Goal: Information Seeking & Learning: Learn about a topic

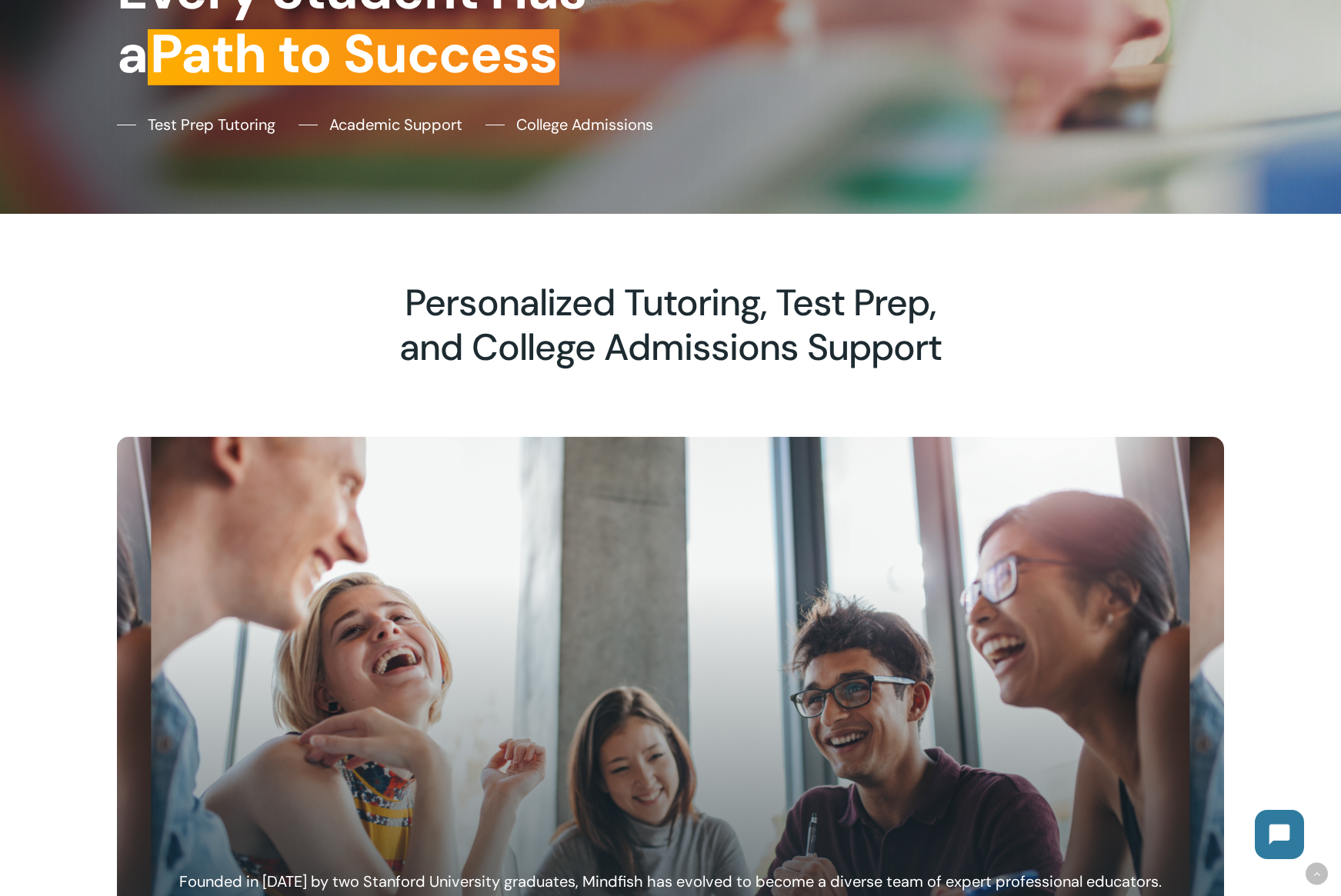
scroll to position [683, 0]
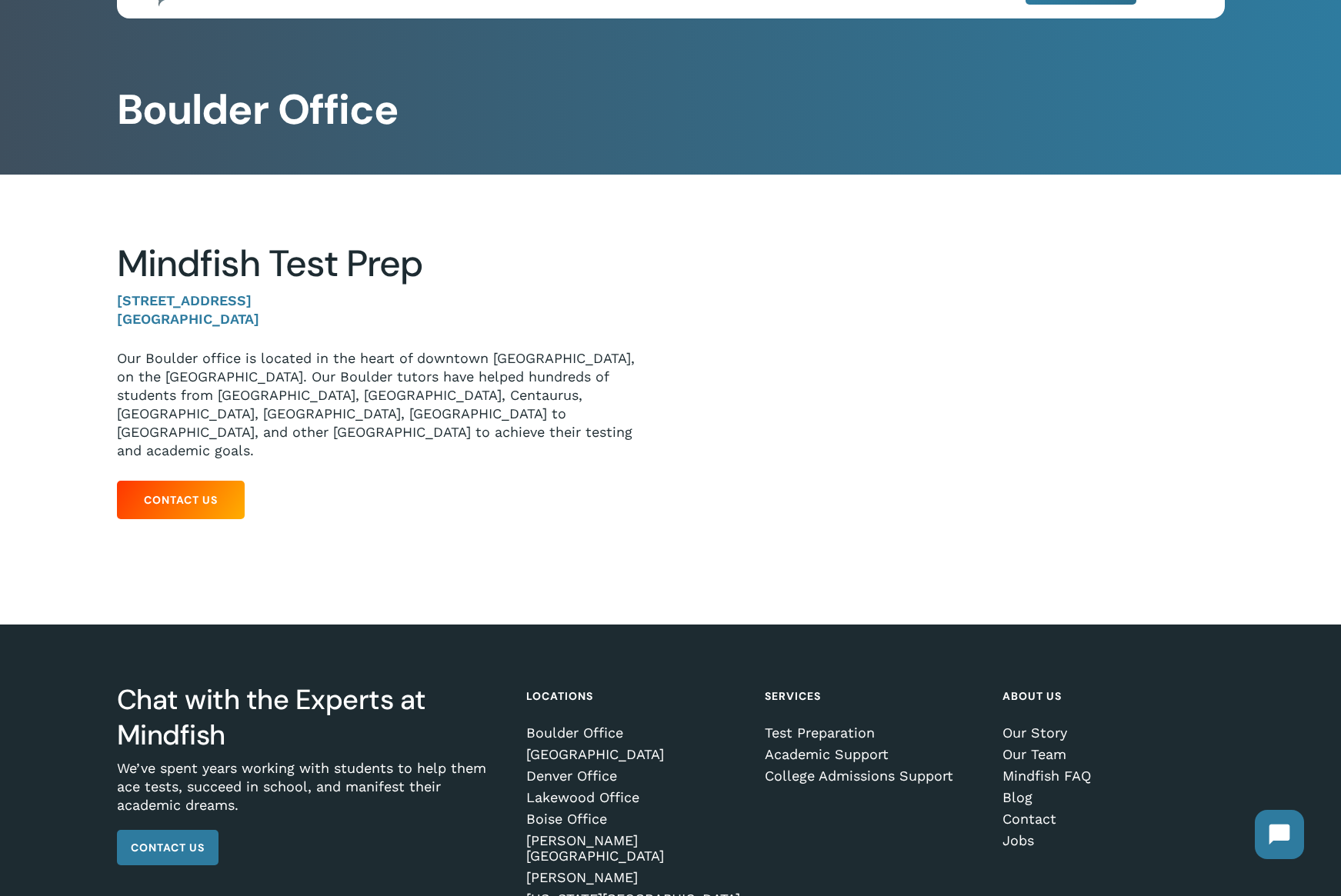
scroll to position [66, 0]
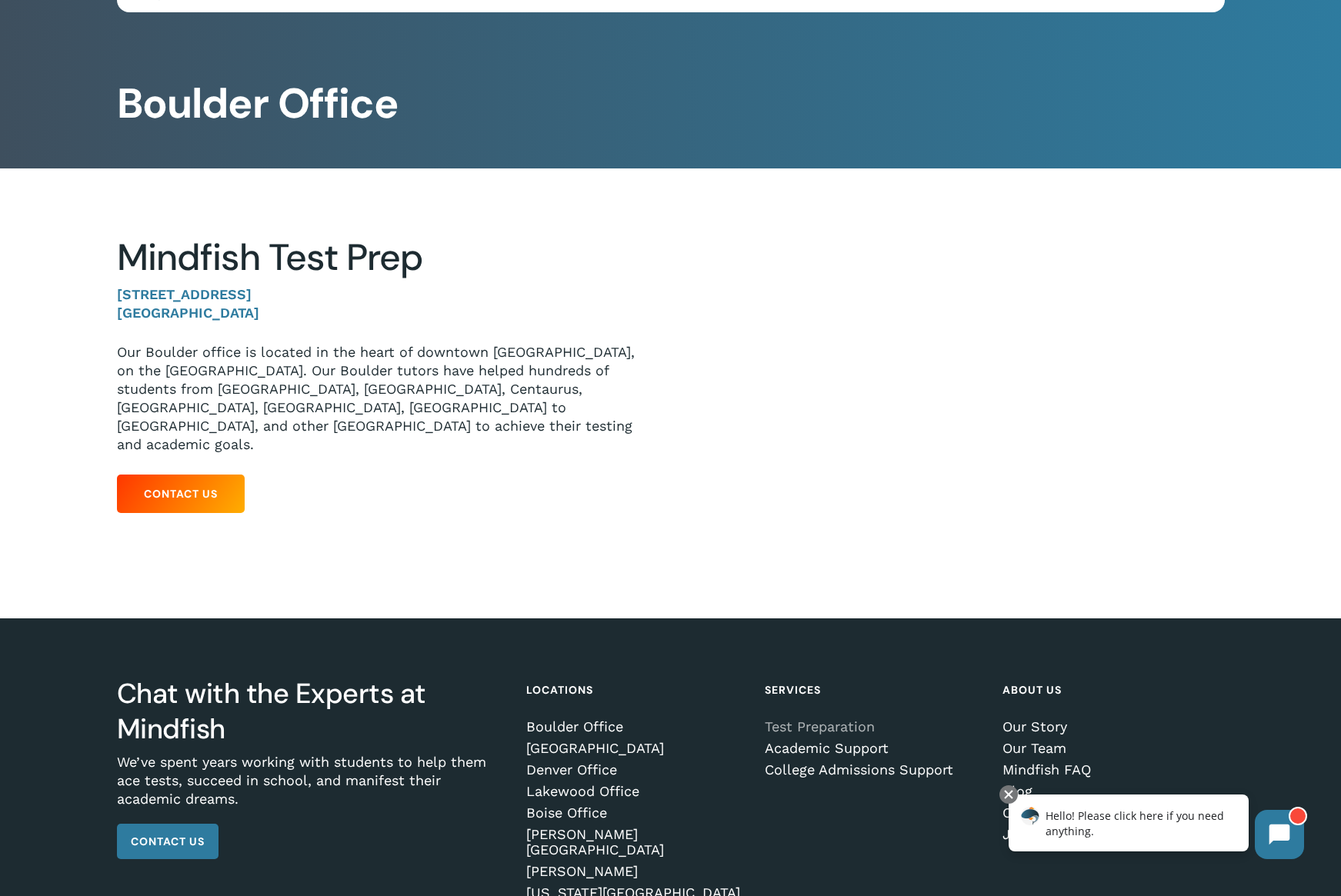
click at [811, 719] on link "Test Preparation" at bounding box center [872, 727] width 216 height 16
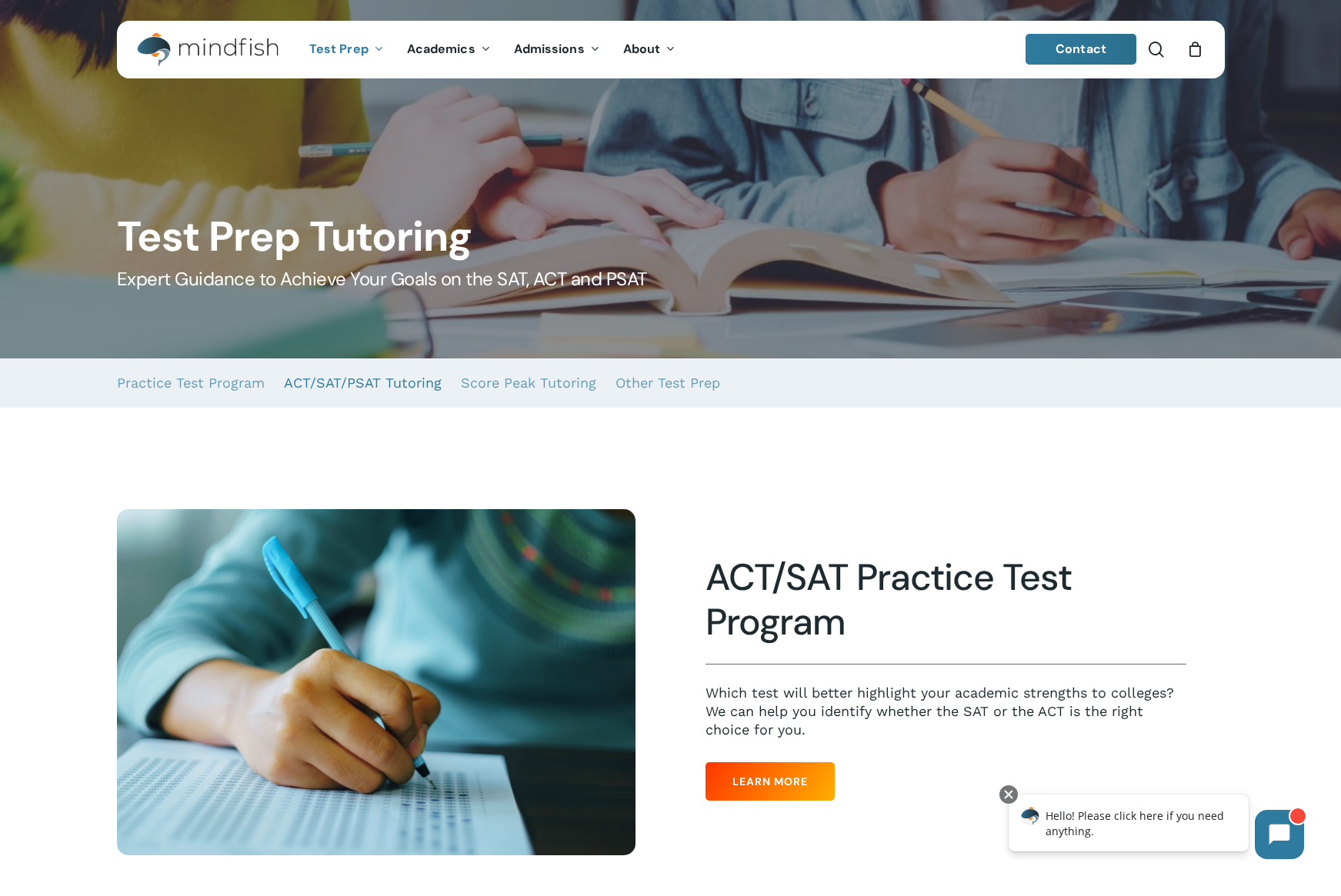
click at [384, 384] on link "ACT/SAT/PSAT Tutoring" at bounding box center [362, 384] width 157 height 50
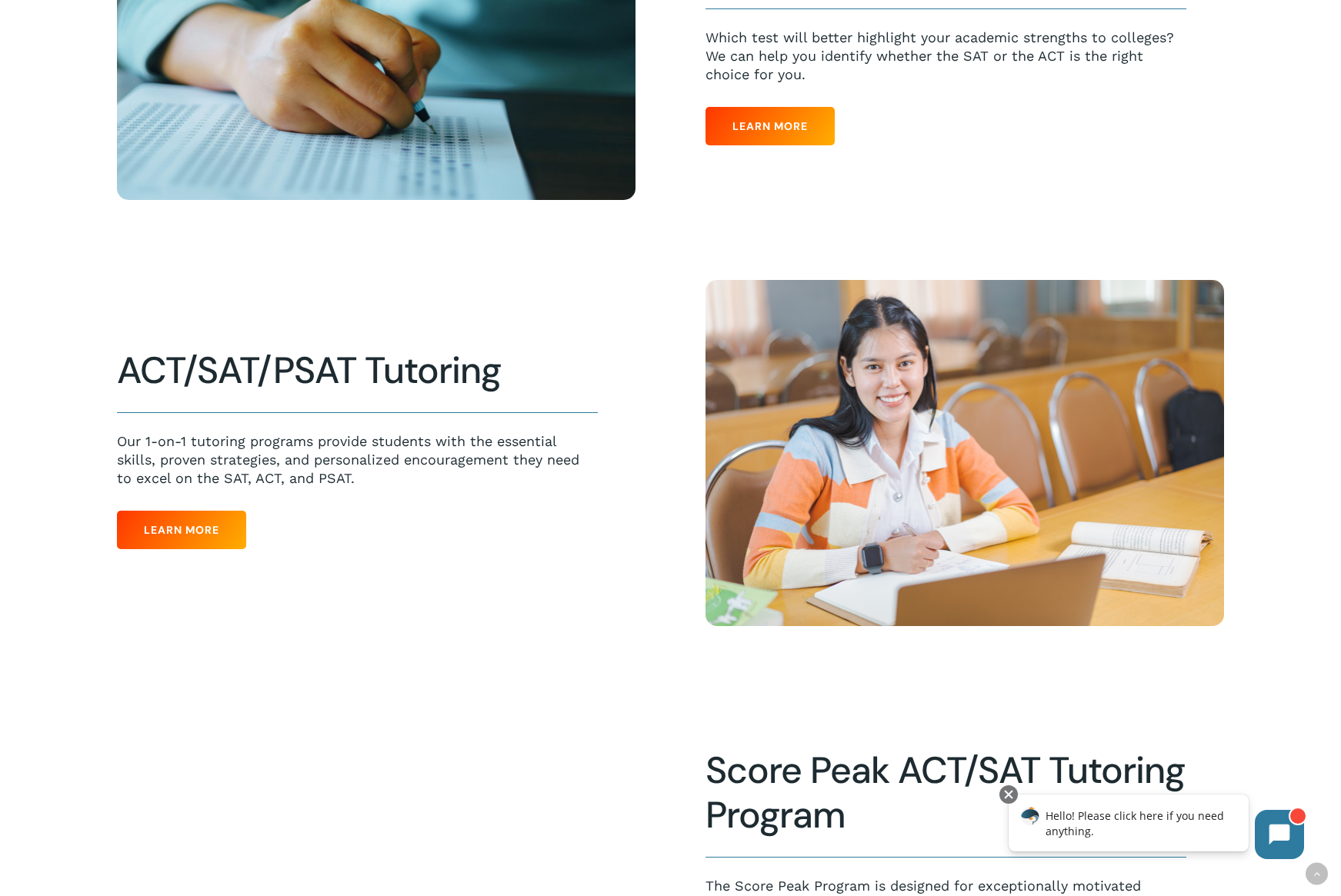
scroll to position [683, 0]
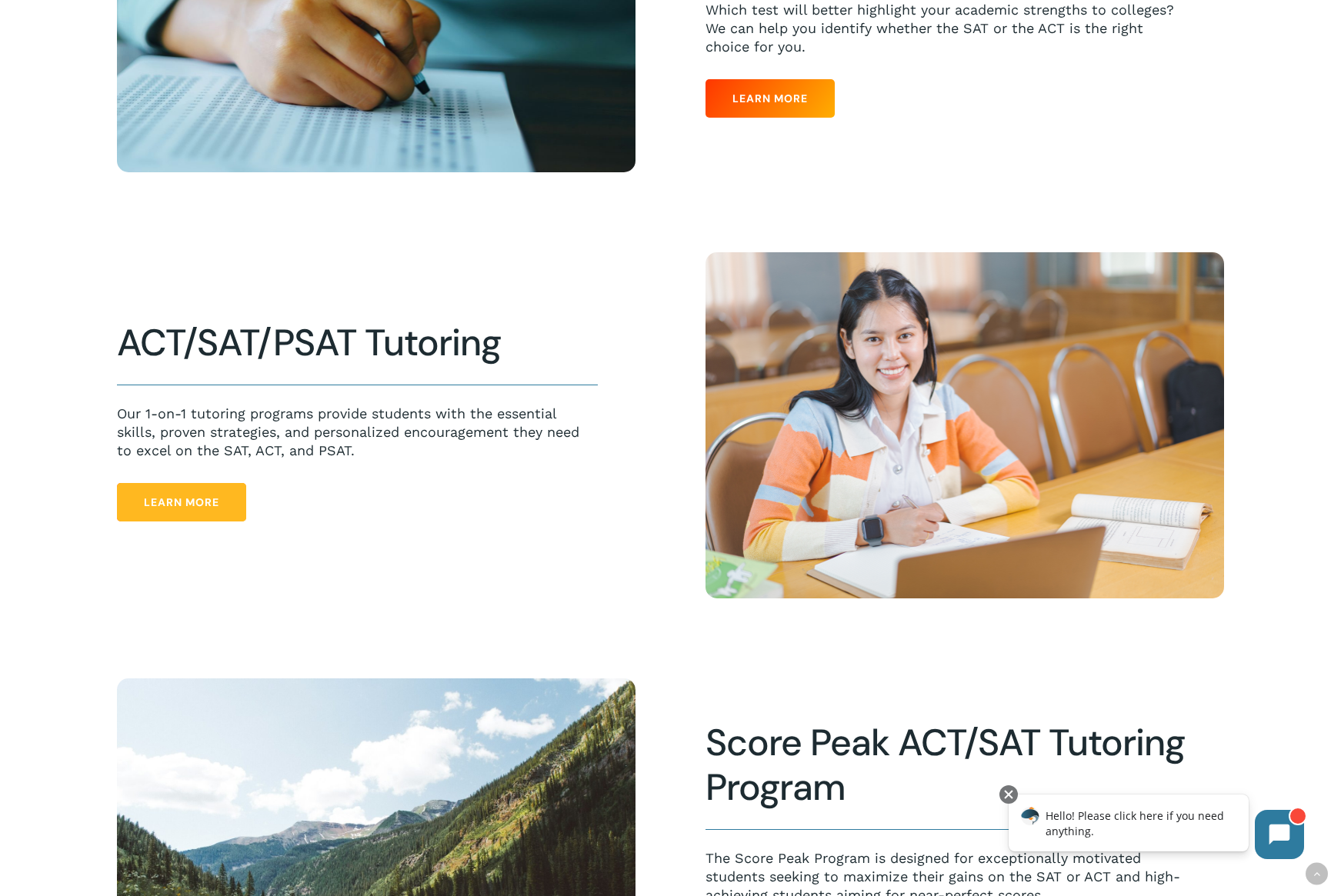
click at [212, 506] on span "Learn More" at bounding box center [181, 502] width 75 height 16
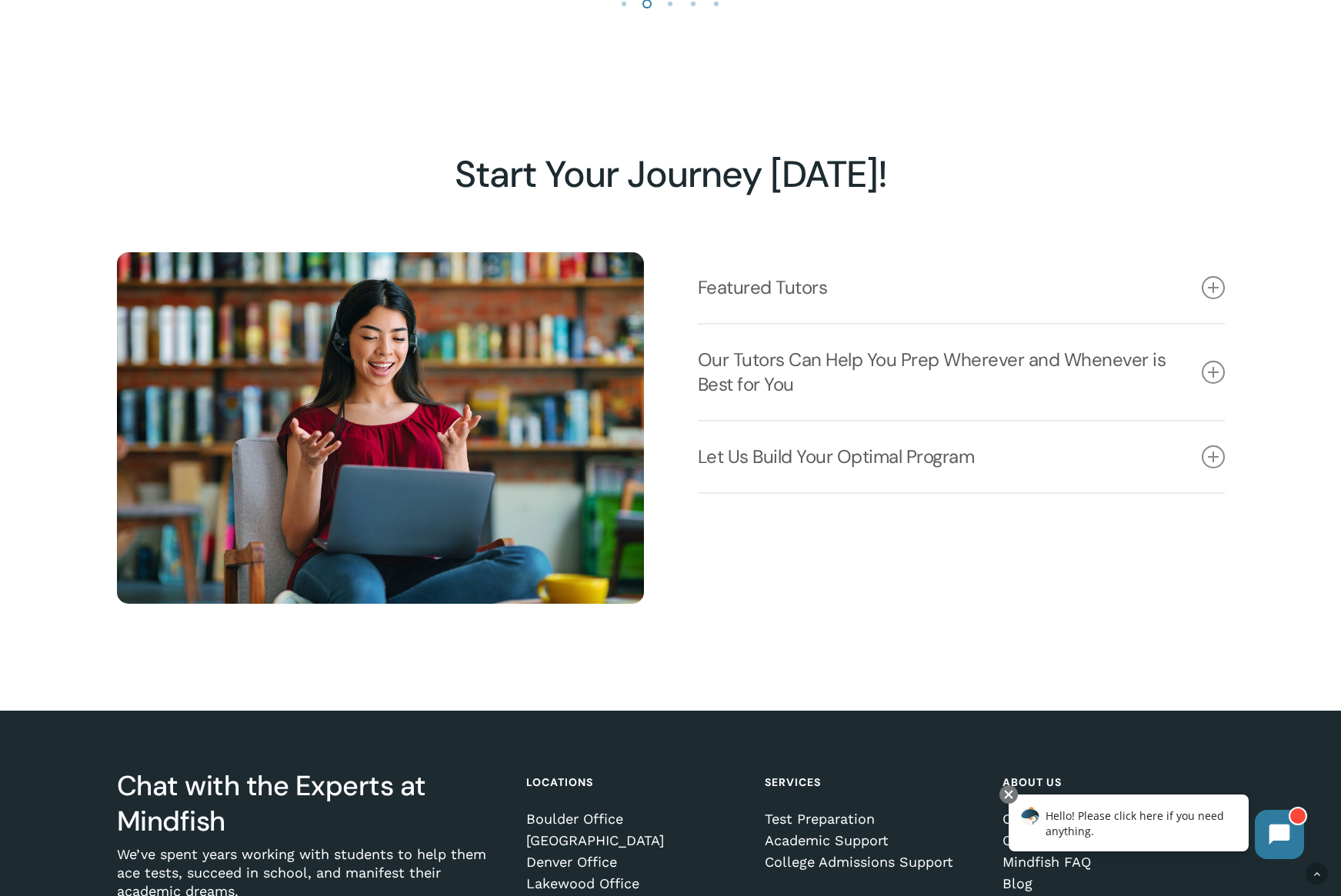
scroll to position [1941, 0]
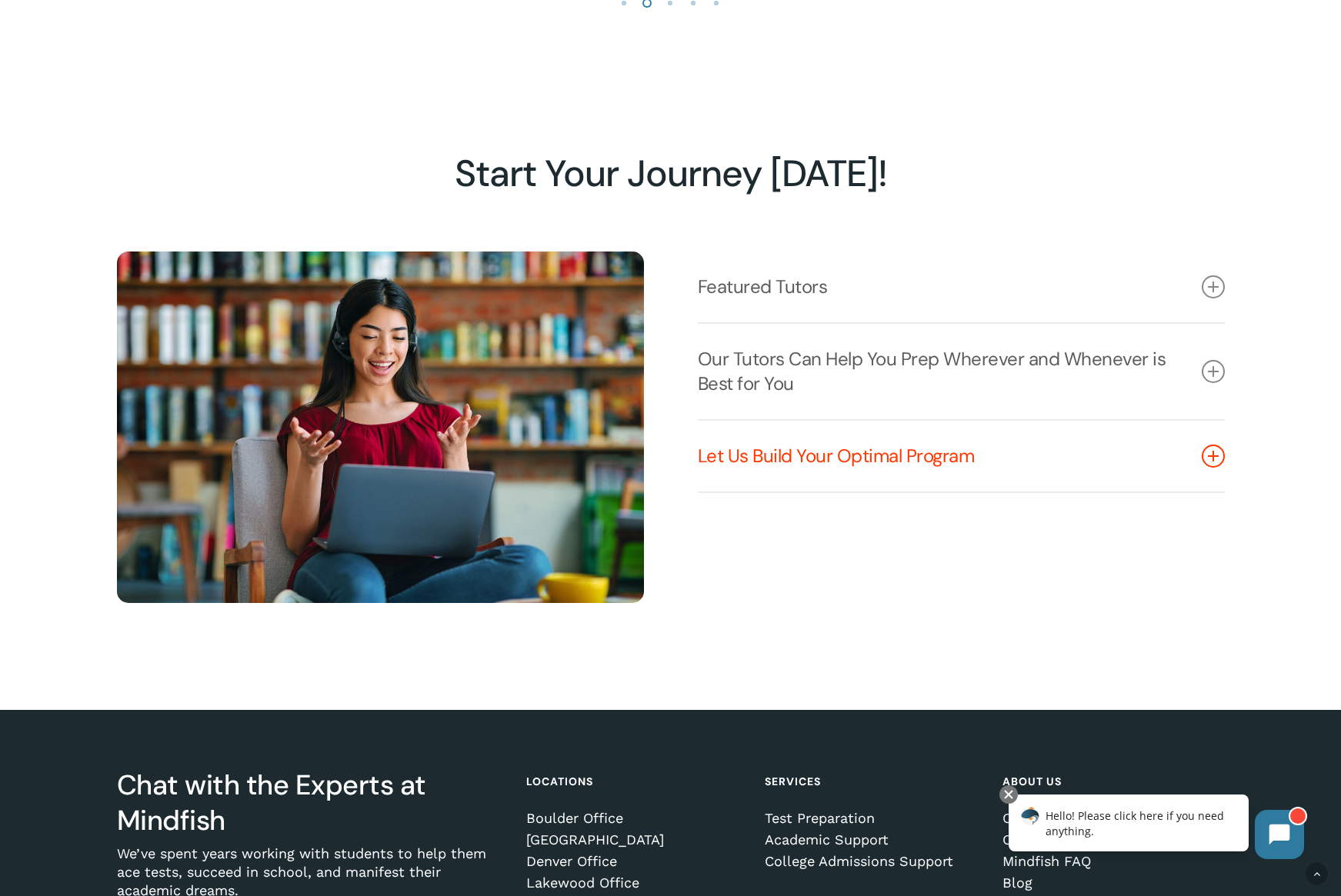
click at [811, 454] on link "Let Us Build Your Optimal Program" at bounding box center [961, 456] width 527 height 71
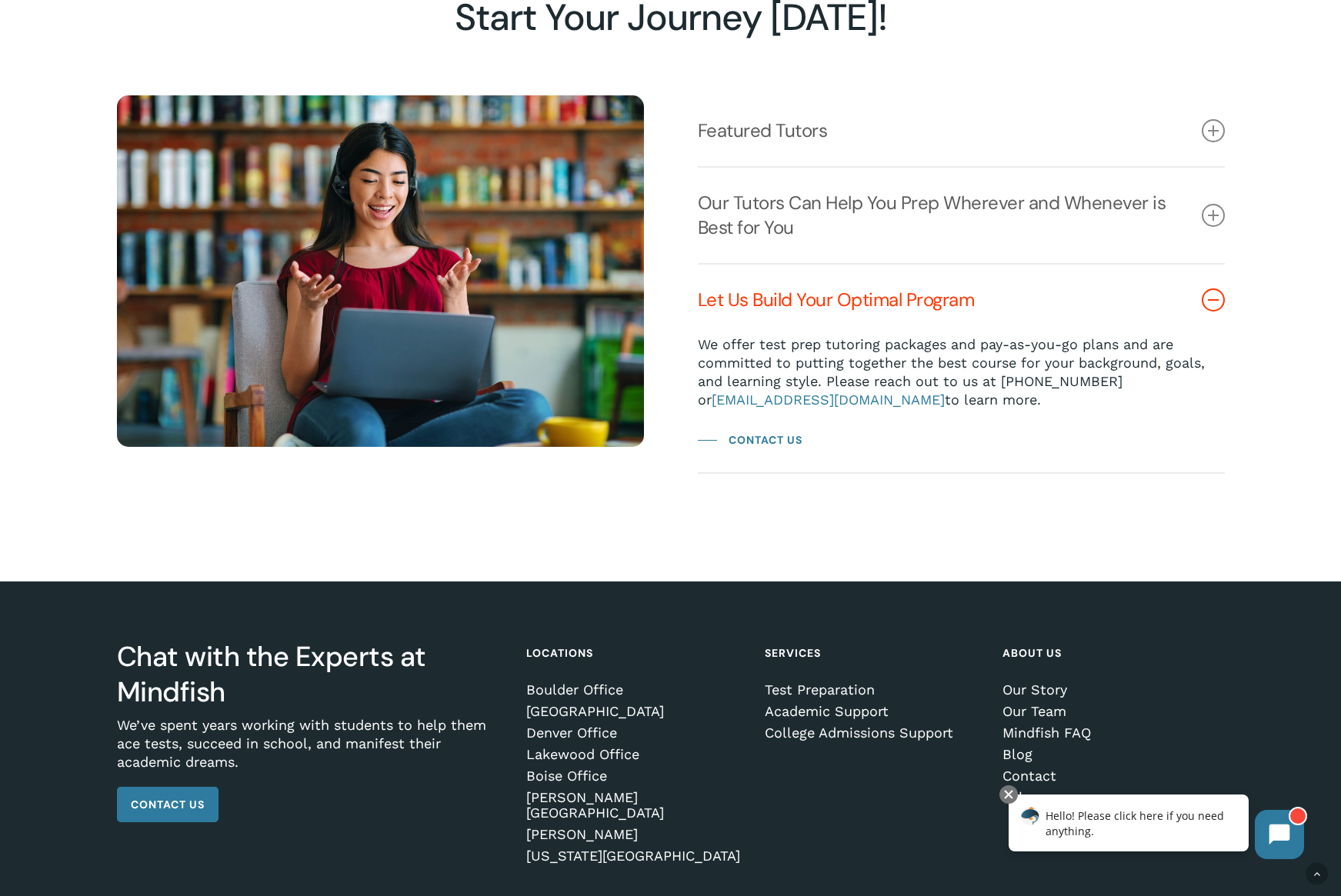
scroll to position [2113, 0]
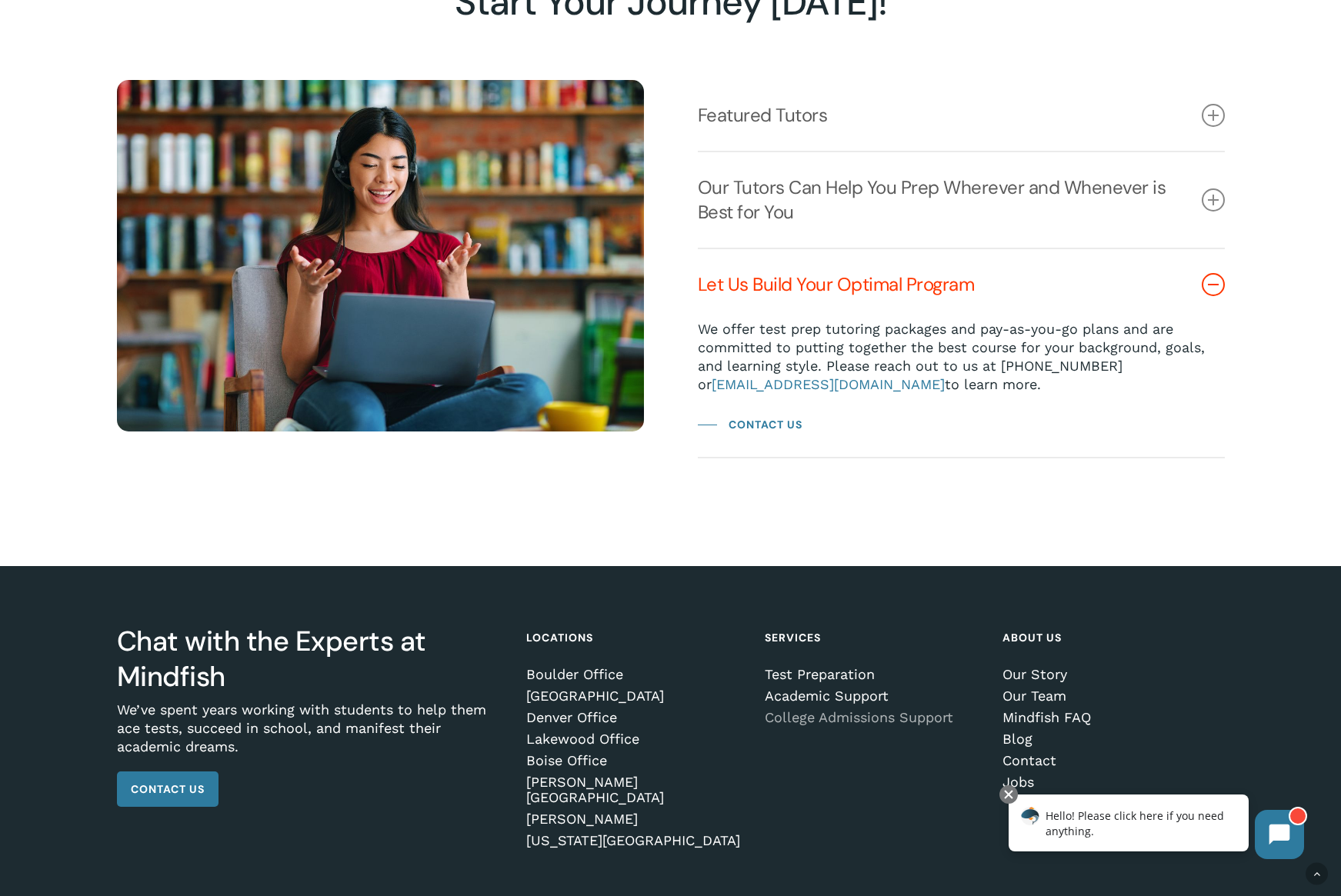
click at [824, 724] on link "College Admissions Support" at bounding box center [872, 718] width 216 height 16
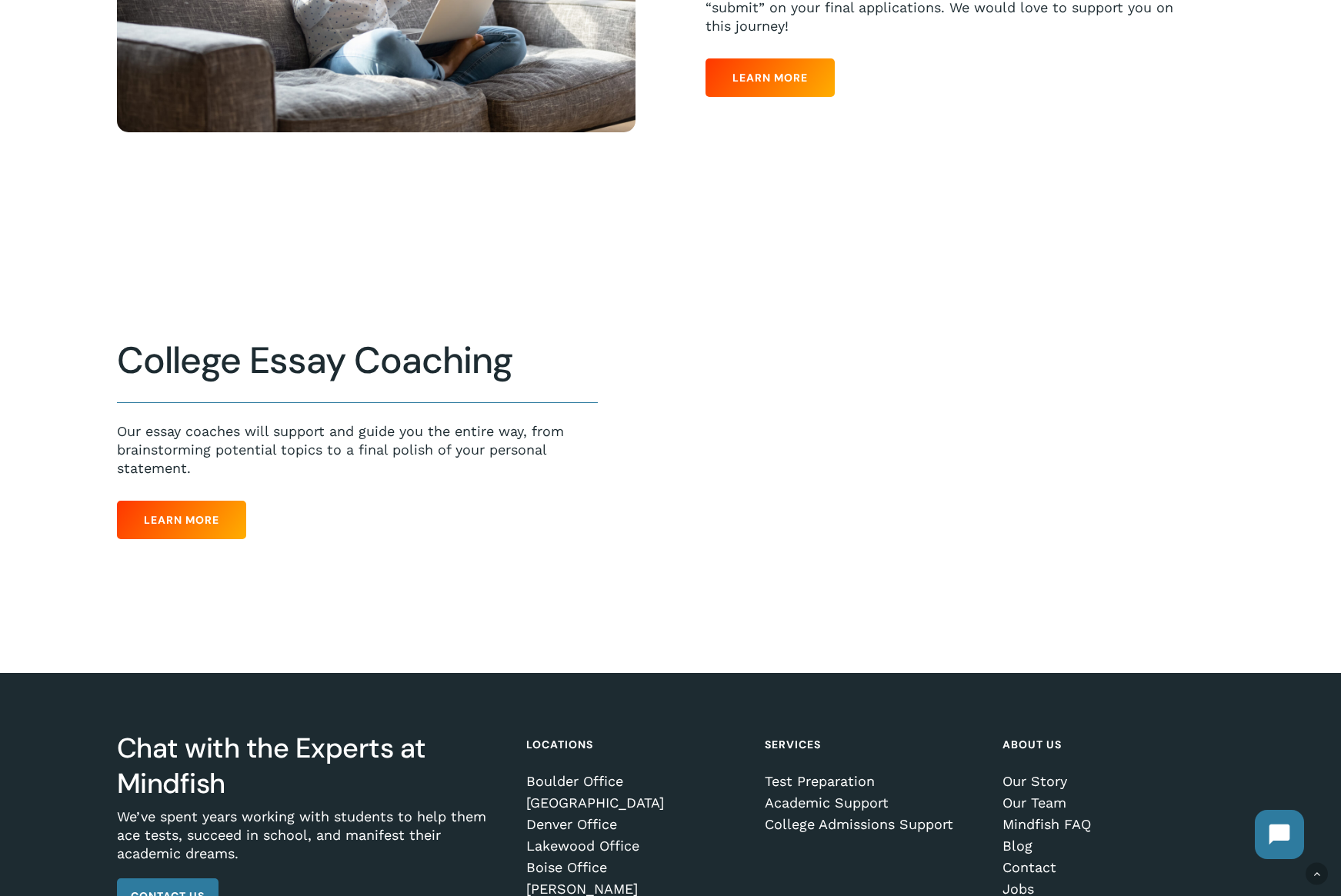
scroll to position [751, 0]
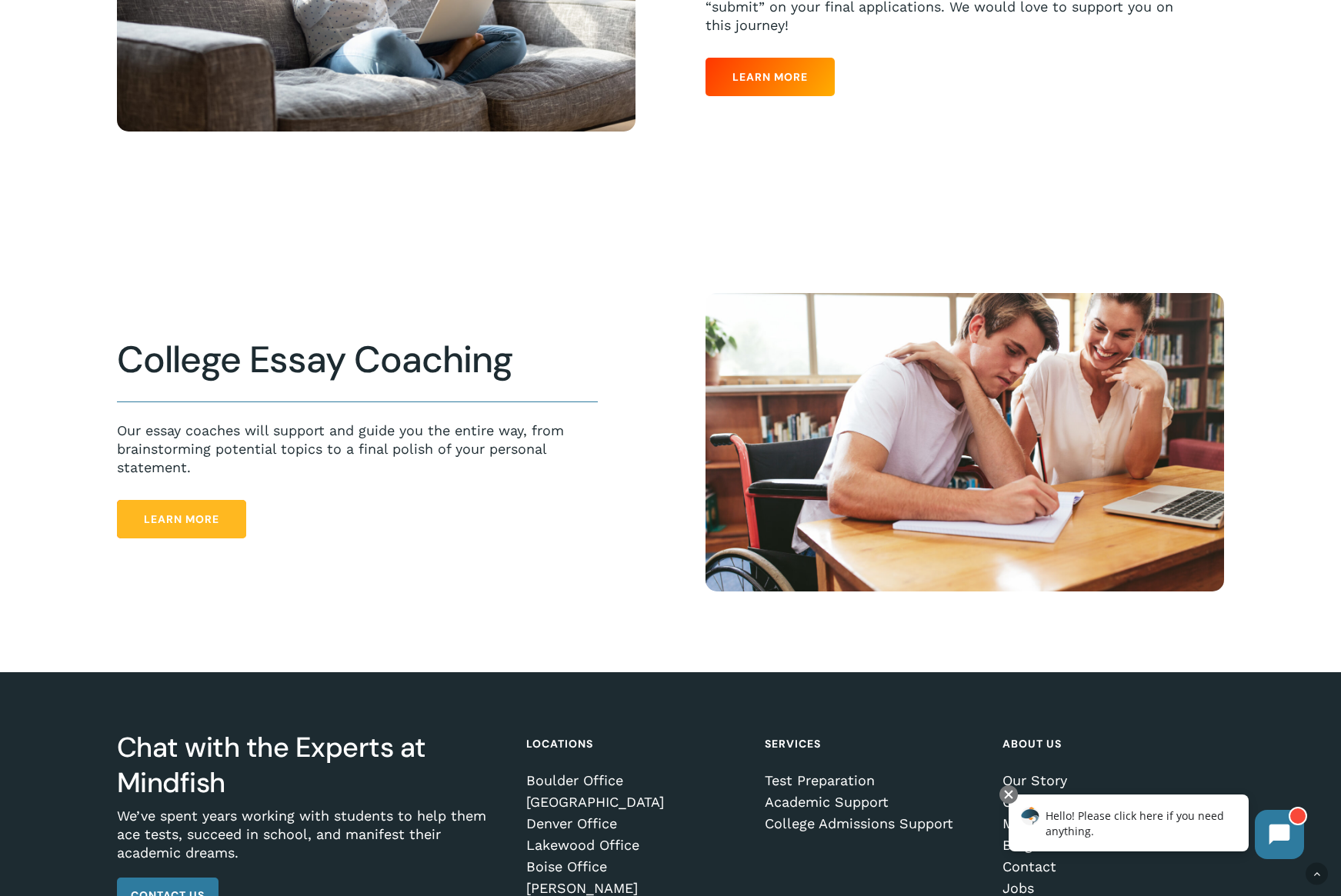
click at [195, 521] on span "Learn More" at bounding box center [181, 519] width 75 height 16
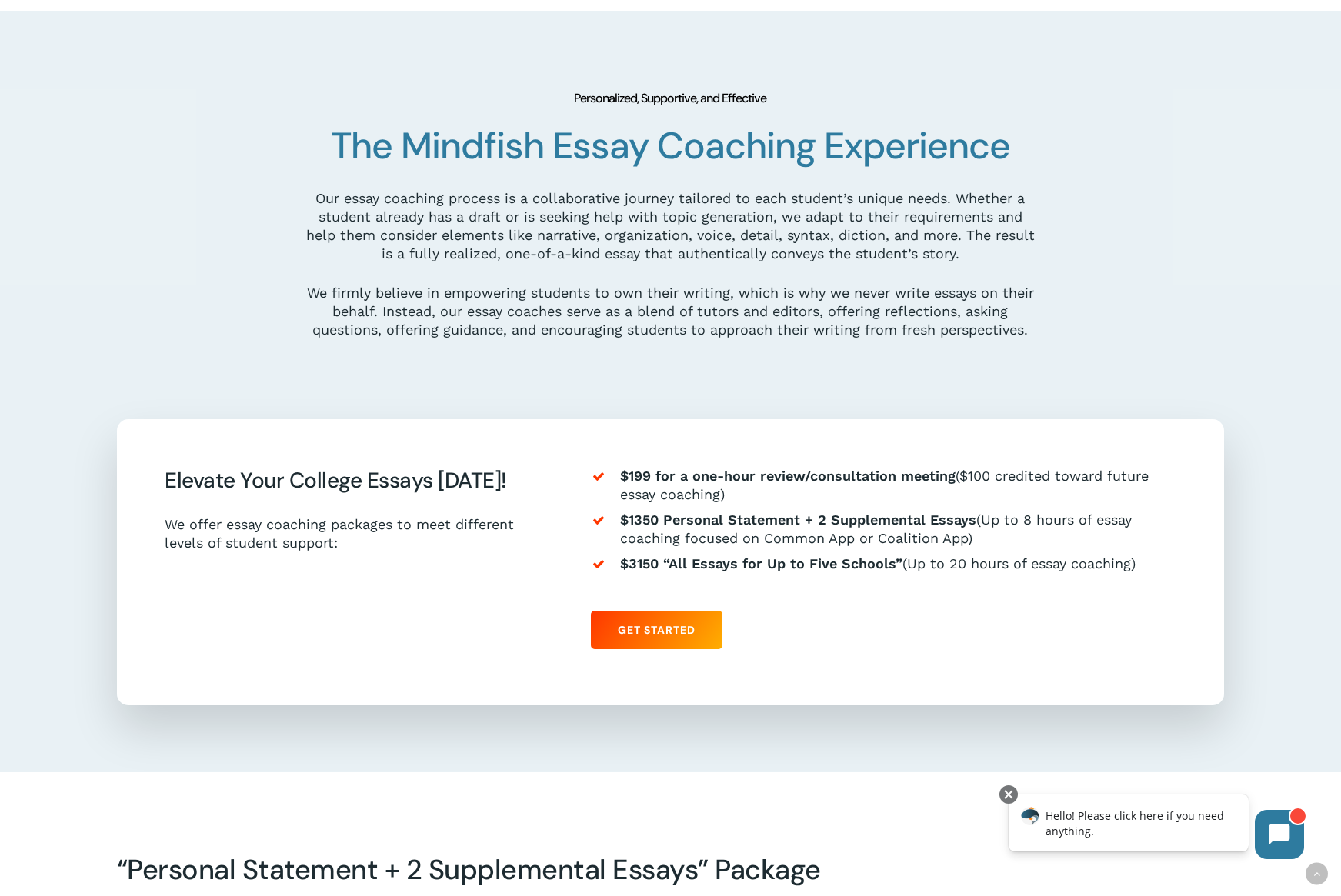
scroll to position [1281, 0]
drag, startPoint x: 1137, startPoint y: 563, endPoint x: 612, endPoint y: 480, distance: 531.5
click at [612, 480] on ul "$199 for a one-hour review/consultation meeting ($100 credited toward future es…" at bounding box center [883, 518] width 586 height 106
copy ul "$199 for a one-hour review/consultation meeting ($100 credited toward future es…"
